Goal: Task Accomplishment & Management: Manage account settings

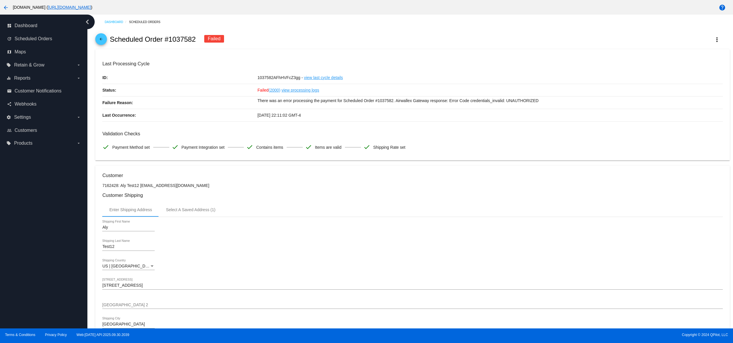
drag, startPoint x: 309, startPoint y: 26, endPoint x: 254, endPoint y: 39, distance: 56.1
click at [309, 24] on div "Dashboard Scheduled Orders" at bounding box center [417, 21] width 625 height 9
drag, startPoint x: 41, startPoint y: 67, endPoint x: 29, endPoint y: 48, distance: 22.6
click at [32, 52] on nav "dashboard Dashboard update Scheduled Orders map Maps local_offer Retain & Grow …" at bounding box center [43, 85] width 87 height 140
click at [27, 60] on label "local_offer Retain & Grow arrow_drop_down" at bounding box center [43, 64] width 74 height 9
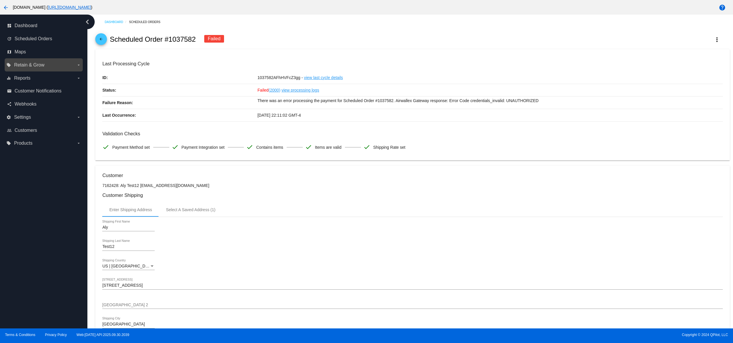
click at [0, 0] on input "local_offer Retain & Grow arrow_drop_down" at bounding box center [0, 0] width 0 height 0
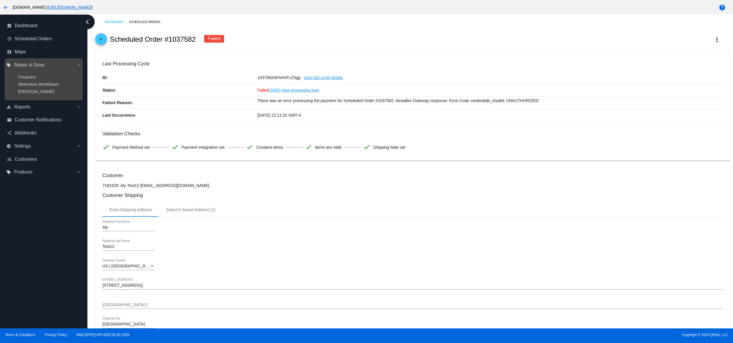
click at [38, 78] on div "Coupons" at bounding box center [48, 76] width 60 height 5
click at [27, 77] on span "Coupons" at bounding box center [27, 76] width 18 height 5
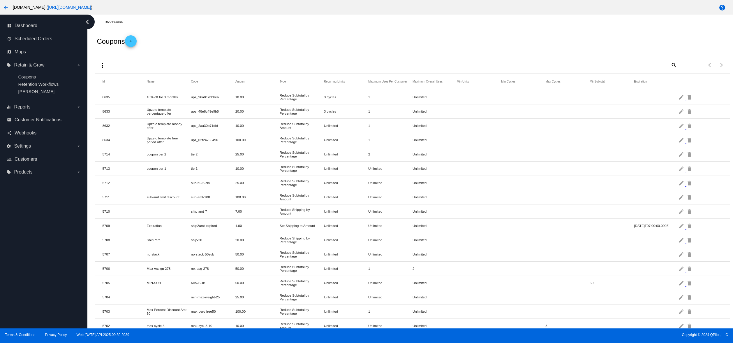
drag, startPoint x: 302, startPoint y: 154, endPoint x: 346, endPoint y: 160, distance: 44.1
click at [345, 159] on mat-table "Id Name Code Amount Type Recurring Limits Maximum Uses Per Customer Maximum Ove…" at bounding box center [412, 324] width 634 height 502
drag, startPoint x: 226, startPoint y: 192, endPoint x: 85, endPoint y: 140, distance: 149.6
click at [85, 140] on div "dashboard Dashboard update Scheduled Orders map Maps local_offer Retain & Grow …" at bounding box center [366, 172] width 733 height 314
click at [201, 216] on mat-row "5710 ship-amt-7 7.00 Reduce Shipping by [PERSON_NAME] Unlimited Unlimited Unlim…" at bounding box center [412, 211] width 634 height 14
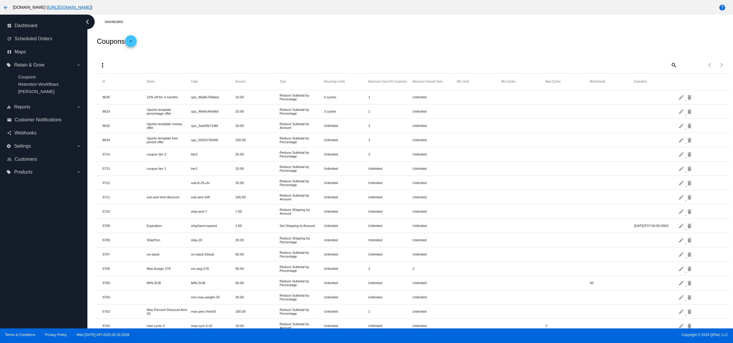
scroll to position [117, 0]
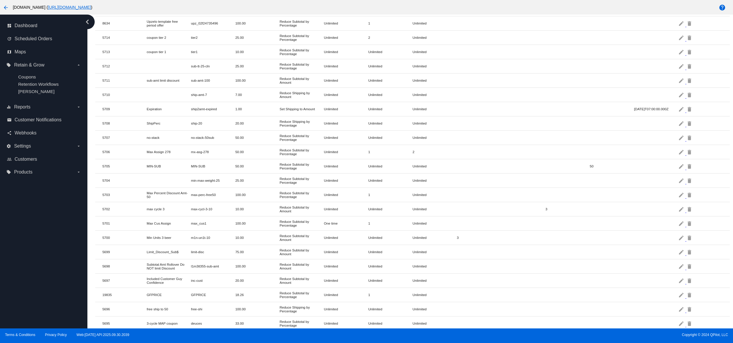
click at [209, 230] on mat-row "5701 Max Cus Assign max_cus1 100.00 Reduce Subtotal by Percentage One time 1 Un…" at bounding box center [412, 223] width 634 height 14
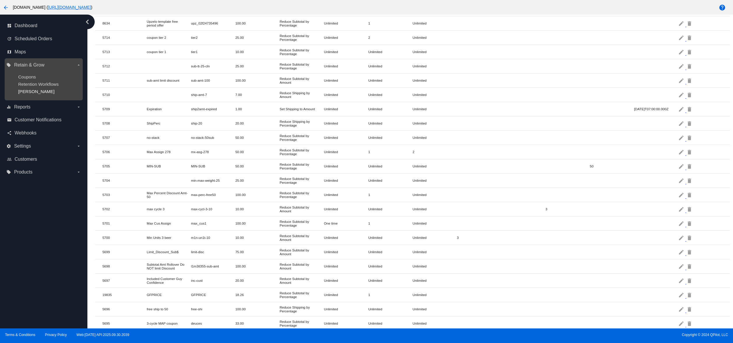
click at [32, 93] on span "[PERSON_NAME]" at bounding box center [36, 91] width 36 height 5
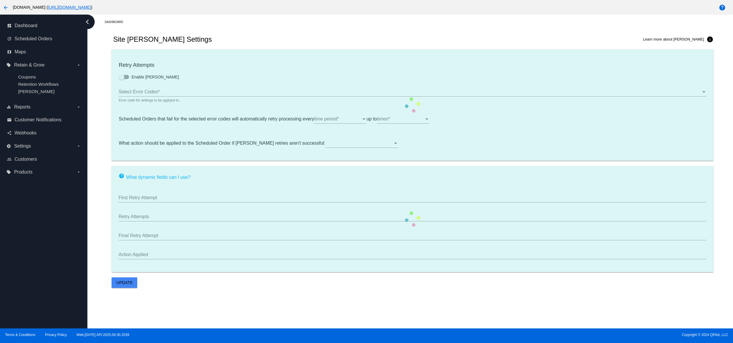
type input "If no changes are made, we will automatically retry processing your {{Scheduled…"
type input "If no changes are made, we will automatically {{DunningAction}} your {{Schedule…"
type input "Your {{ScheduledOrder}} was {{DunningAction}}."
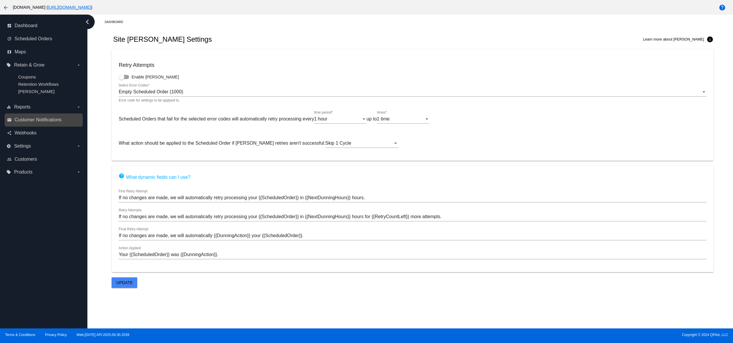
click at [65, 120] on link "email Customer Notifications" at bounding box center [44, 119] width 74 height 9
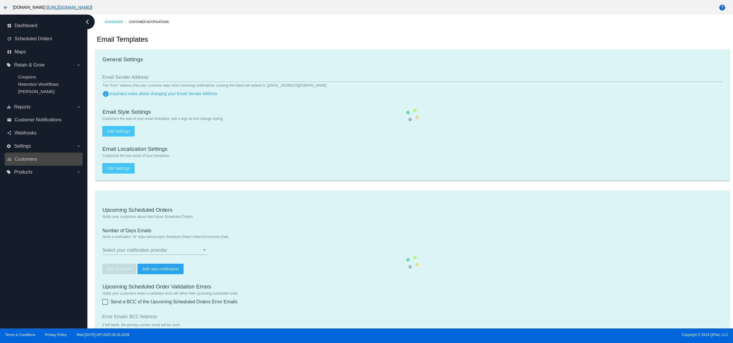
checkbox input "true"
type input "2"
checkbox input "true"
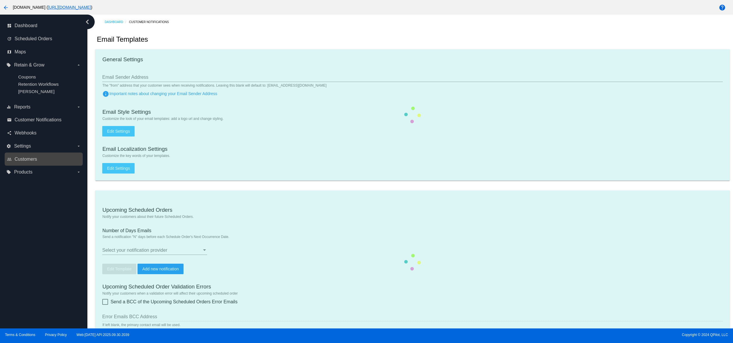
checkbox input "true"
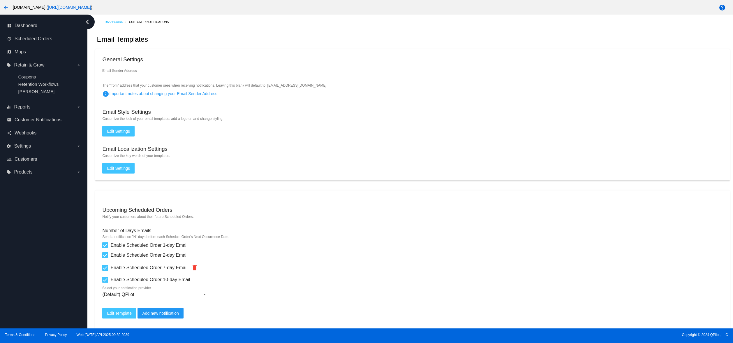
drag, startPoint x: 303, startPoint y: 93, endPoint x: 226, endPoint y: 91, distance: 77.5
click at [303, 92] on mat-card "General Settings Email Sender Address The "from" address that your customer see…" at bounding box center [412, 114] width 634 height 131
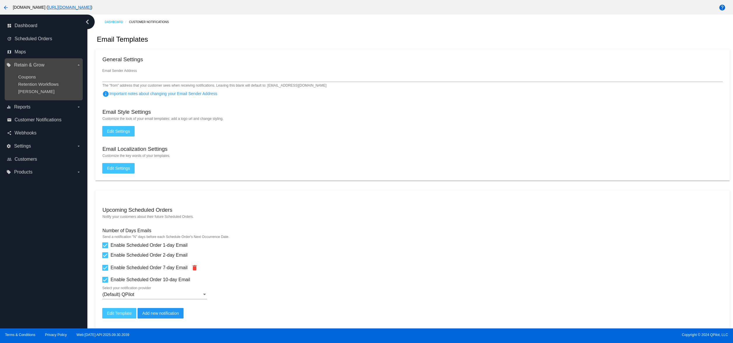
click at [38, 64] on span "Retain & Grow" at bounding box center [29, 64] width 30 height 5
click at [0, 0] on input "local_offer Retain & Grow arrow_drop_down" at bounding box center [0, 0] width 0 height 0
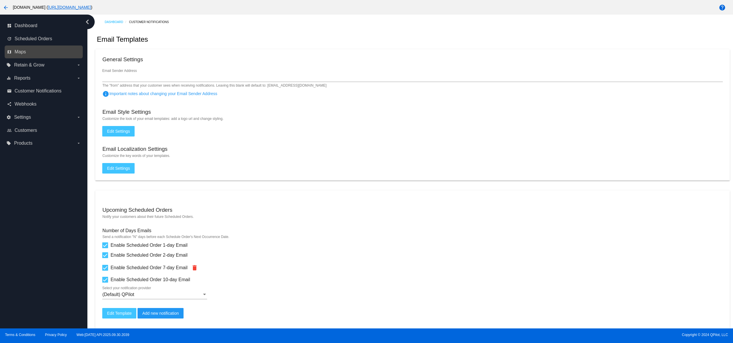
click at [7, 54] on link "map Maps" at bounding box center [44, 51] width 74 height 9
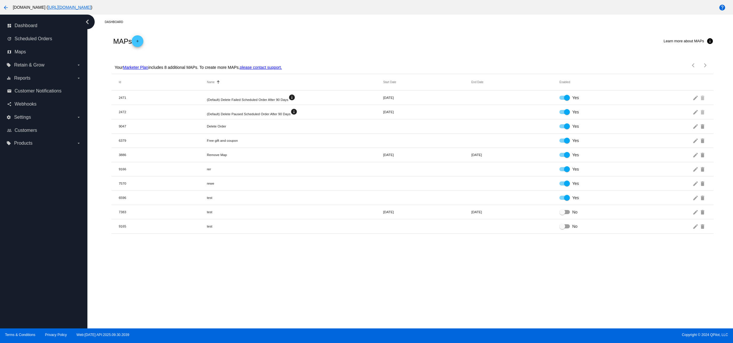
click at [421, 48] on div "MAPs add Learn more about MAPs info" at bounding box center [413, 40] width 602 height 23
drag, startPoint x: 280, startPoint y: 268, endPoint x: 279, endPoint y: 272, distance: 3.7
click at [280, 270] on div "Dashboard MAPs add Learn more about MAPs info Your Marketer Plan includes 8 add…" at bounding box center [410, 172] width 646 height 314
click at [414, 298] on div "Dashboard MAPs add Learn more about MAPs info Your Marketer Plan includes 8 add…" at bounding box center [410, 172] width 646 height 314
drag, startPoint x: 316, startPoint y: 314, endPoint x: 304, endPoint y: 311, distance: 11.9
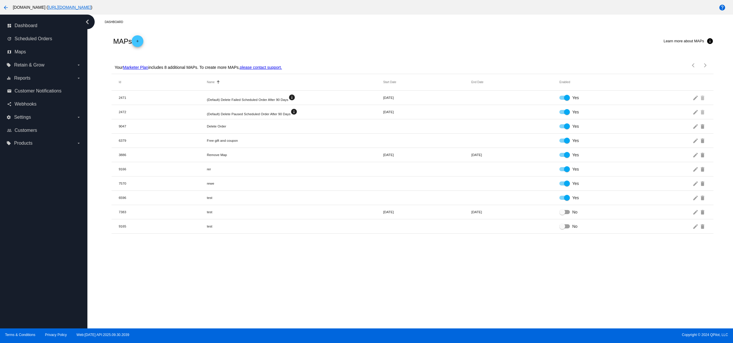
click at [316, 314] on div "Dashboard MAPs add Learn more about MAPs info Your Marketer Plan includes 8 add…" at bounding box center [410, 172] width 646 height 314
click at [37, 133] on span "Customers" at bounding box center [26, 130] width 22 height 5
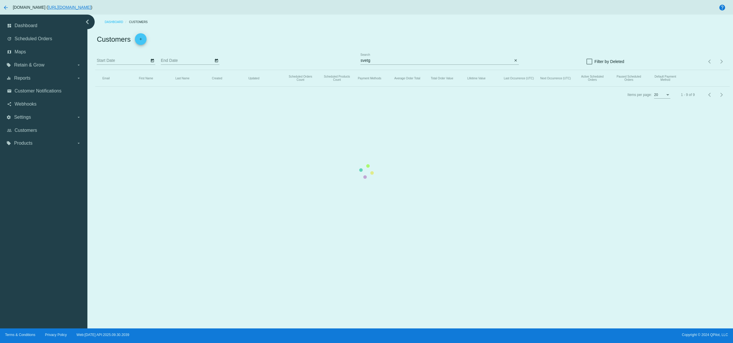
drag, startPoint x: 330, startPoint y: 213, endPoint x: 200, endPoint y: 162, distance: 139.8
click at [330, 87] on mat-table "Email First Name Last Name Created Updated Scheduled Orders Count Scheduled Pro…" at bounding box center [412, 78] width 634 height 17
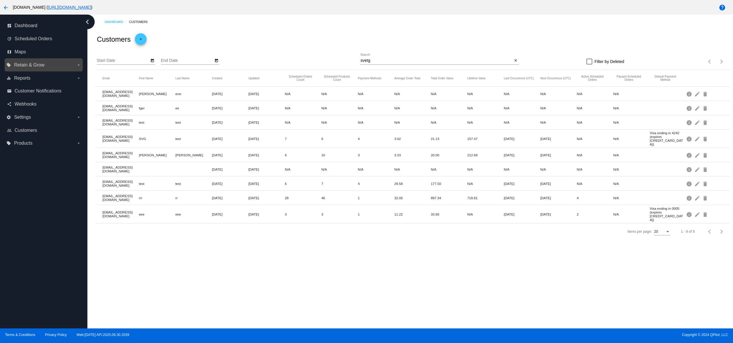
click at [35, 65] on span "Retain & Grow" at bounding box center [29, 64] width 30 height 5
click at [0, 0] on input "local_offer Retain & Grow arrow_drop_down" at bounding box center [0, 0] width 0 height 0
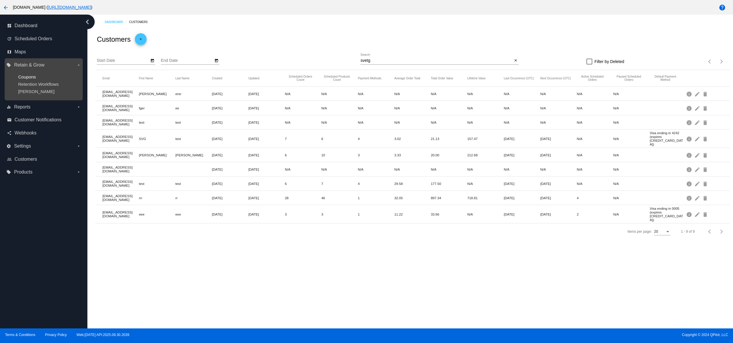
click at [29, 76] on span "Coupons" at bounding box center [27, 76] width 18 height 5
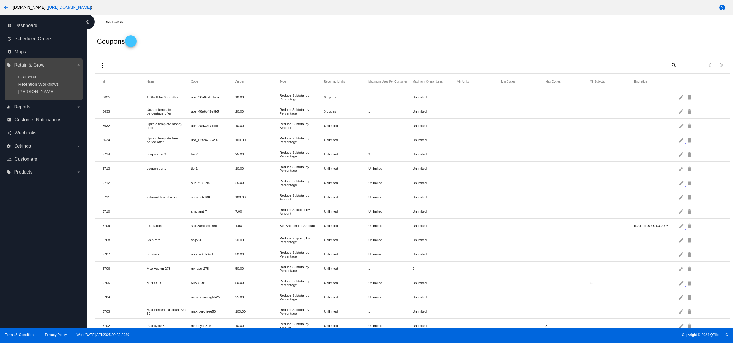
click at [57, 81] on ul "Coupons Retention Workflows [PERSON_NAME]" at bounding box center [43, 84] width 74 height 29
click at [21, 77] on span "Coupons" at bounding box center [27, 76] width 18 height 5
